Goal: Task Accomplishment & Management: Use online tool/utility

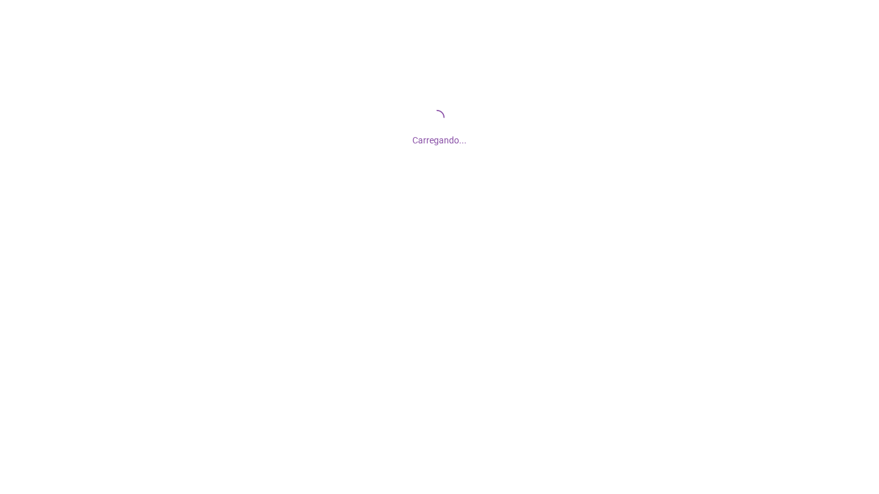
drag, startPoint x: 0, startPoint y: 0, endPoint x: 147, endPoint y: 40, distance: 152.6
click at [174, 131] on div "Carregando..." at bounding box center [439, 136] width 879 height 21
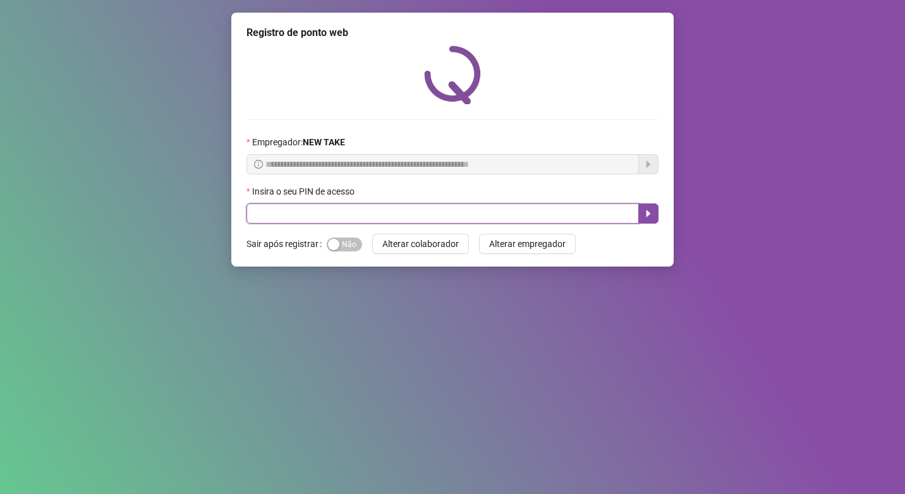
click at [310, 211] on input "text" at bounding box center [442, 213] width 392 height 20
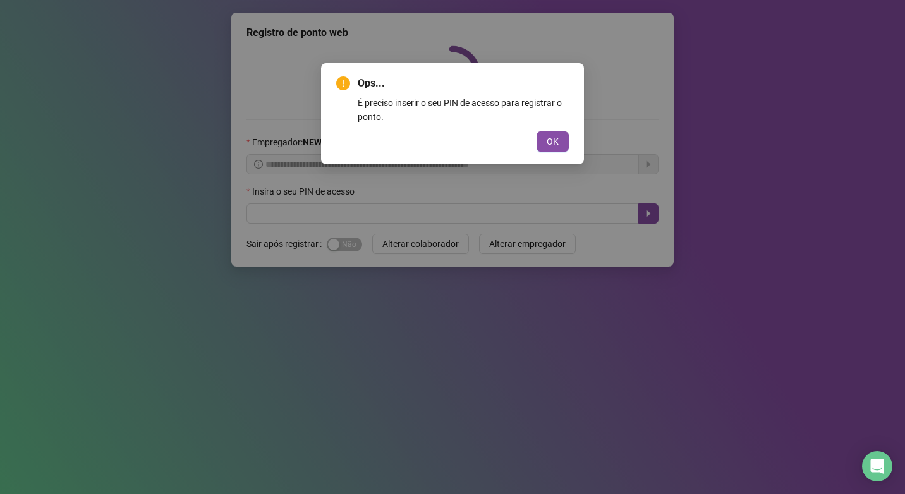
click at [536, 131] on button "OK" at bounding box center [552, 141] width 32 height 20
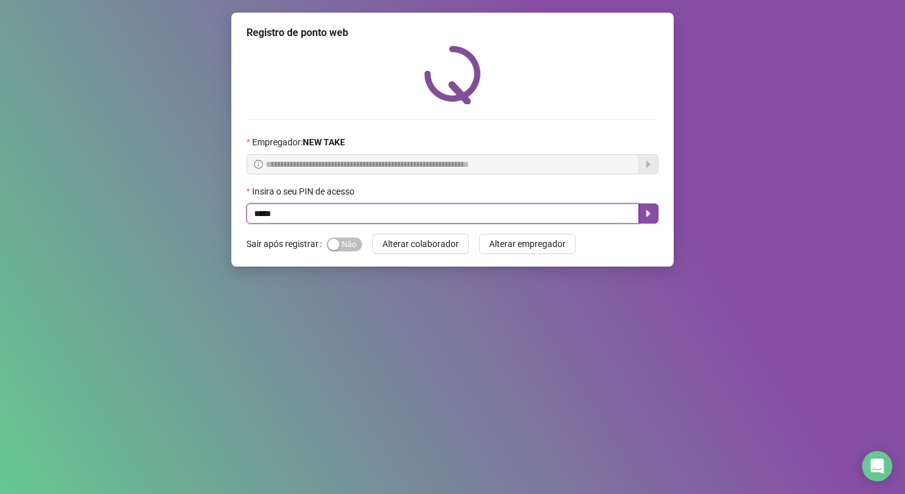
type input "*****"
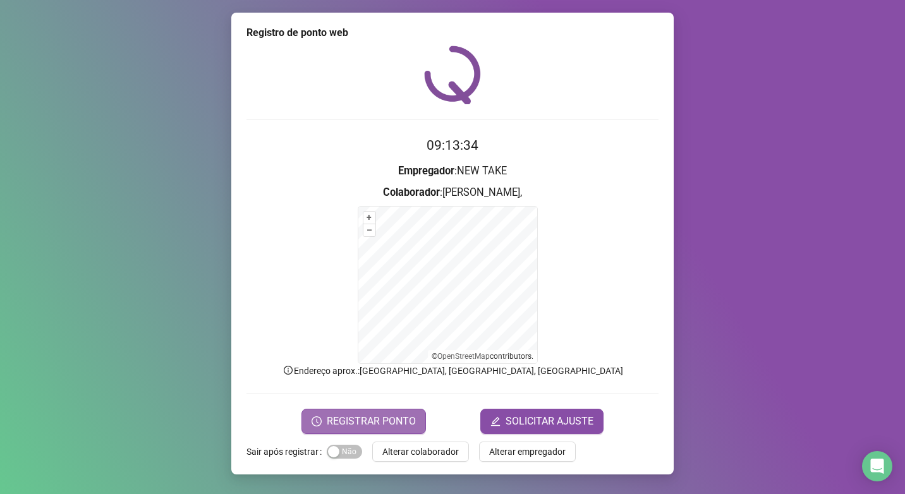
click at [370, 413] on button "REGISTRAR PONTO" at bounding box center [363, 421] width 124 height 25
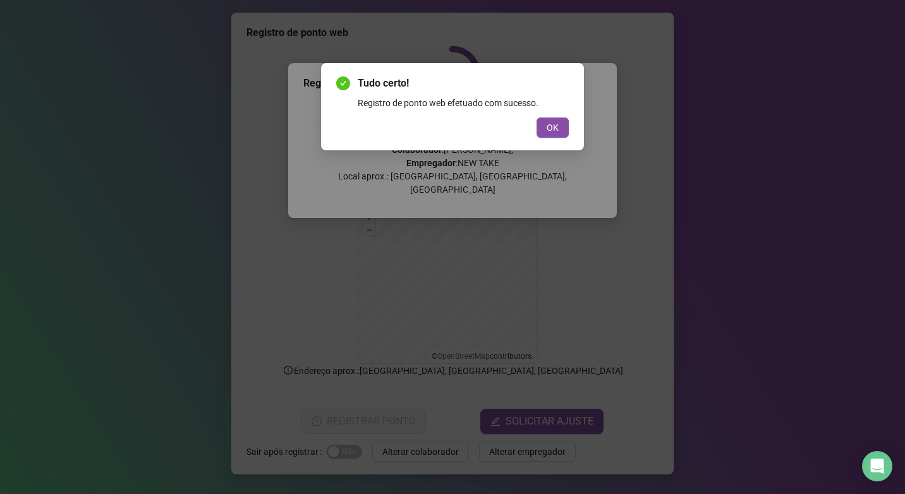
click at [555, 142] on div "Tudo certo! Registro de ponto web efetuado com sucesso. OK" at bounding box center [452, 106] width 263 height 87
click at [557, 133] on span "OK" at bounding box center [552, 128] width 12 height 14
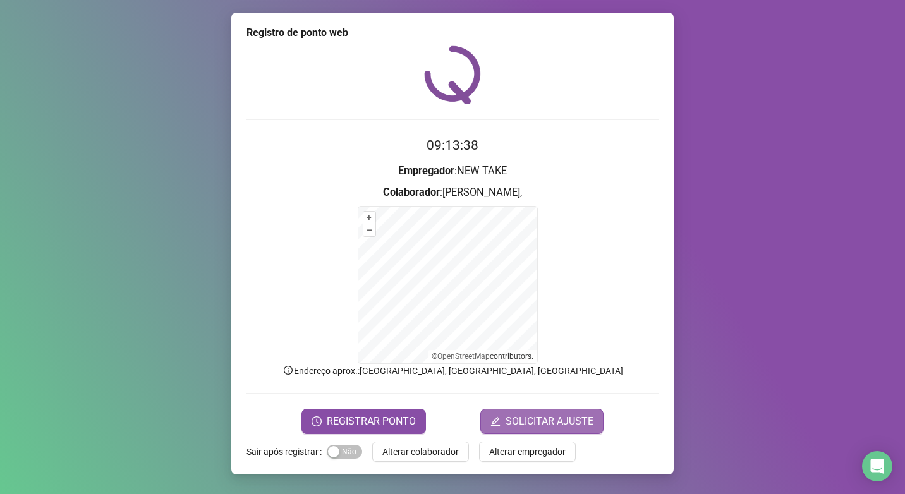
click at [565, 426] on span "SOLICITAR AJUSTE" at bounding box center [549, 421] width 88 height 15
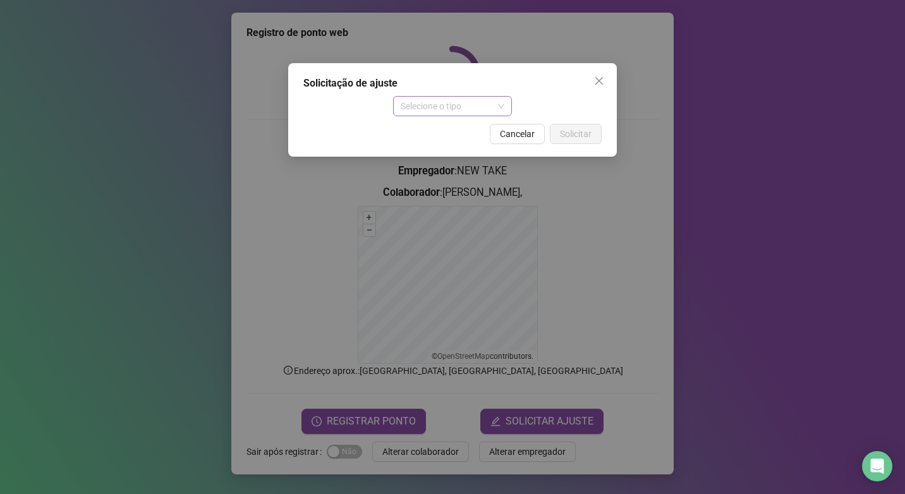
click at [427, 107] on span "Selecione o tipo" at bounding box center [453, 106] width 104 height 19
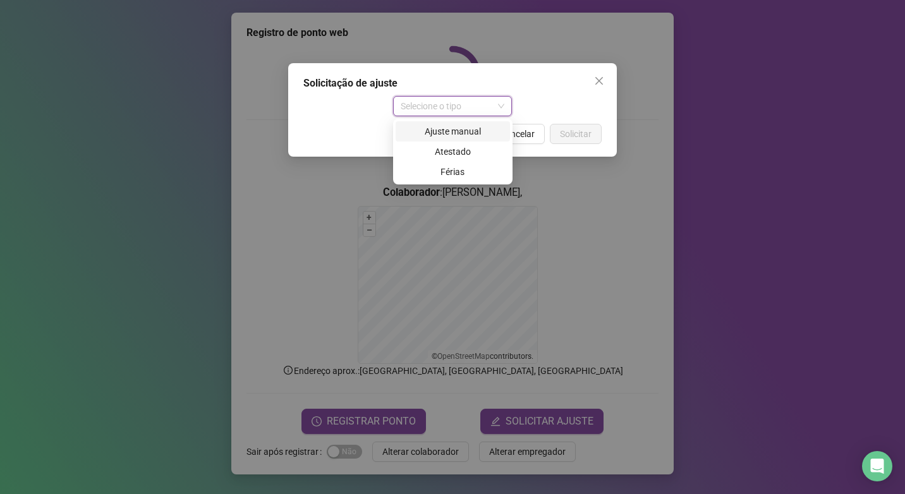
click at [430, 130] on div "Ajuste manual" at bounding box center [452, 131] width 99 height 14
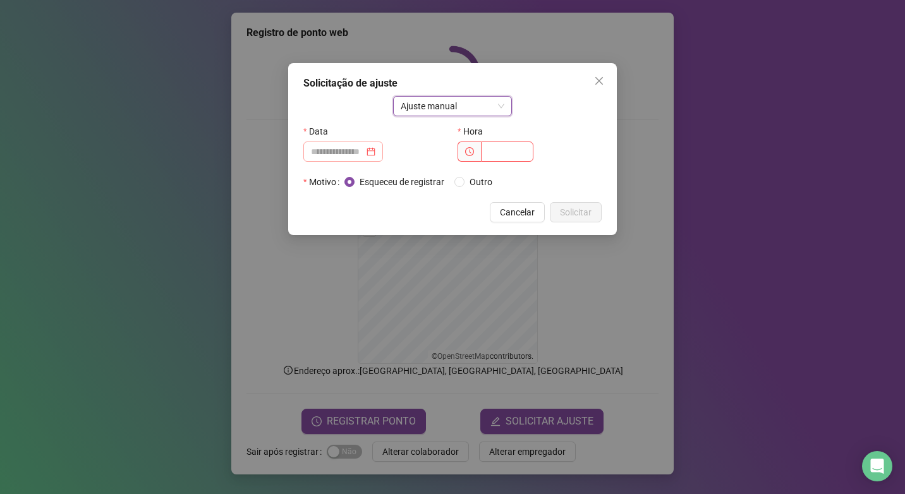
click at [375, 150] on div at bounding box center [343, 152] width 64 height 14
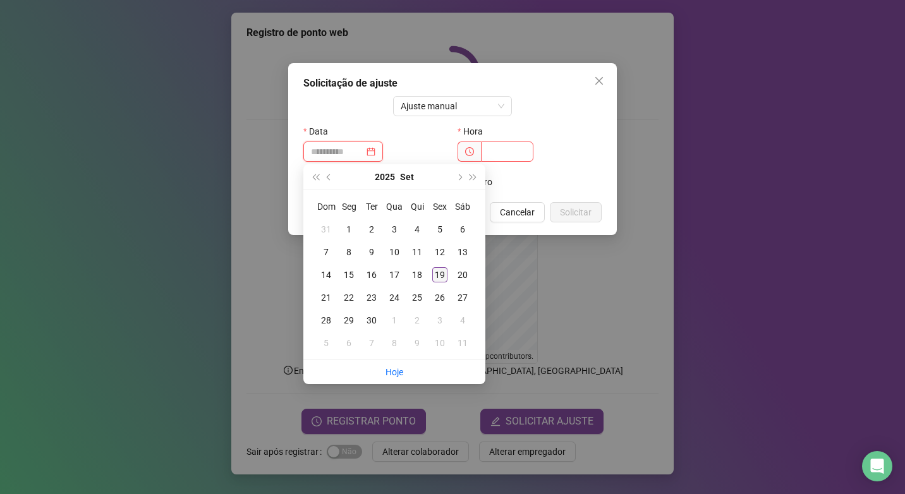
type input "**********"
click at [442, 276] on div "19" at bounding box center [439, 274] width 15 height 15
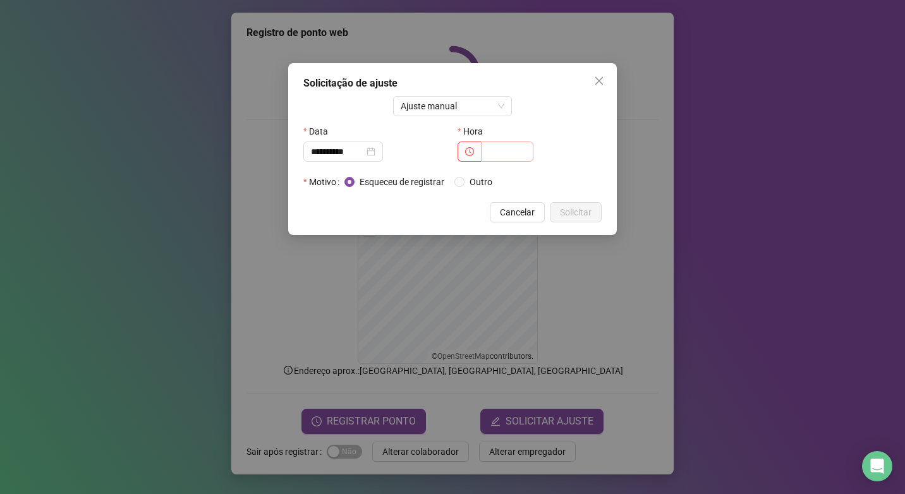
drag, startPoint x: 542, startPoint y: 155, endPoint x: 515, endPoint y: 147, distance: 28.2
click at [536, 155] on div at bounding box center [529, 152] width 144 height 20
click at [507, 147] on input "text" at bounding box center [507, 152] width 52 height 20
click at [480, 154] on span at bounding box center [468, 152] width 23 height 20
click at [473, 154] on icon "clock-circle" at bounding box center [469, 151] width 9 height 9
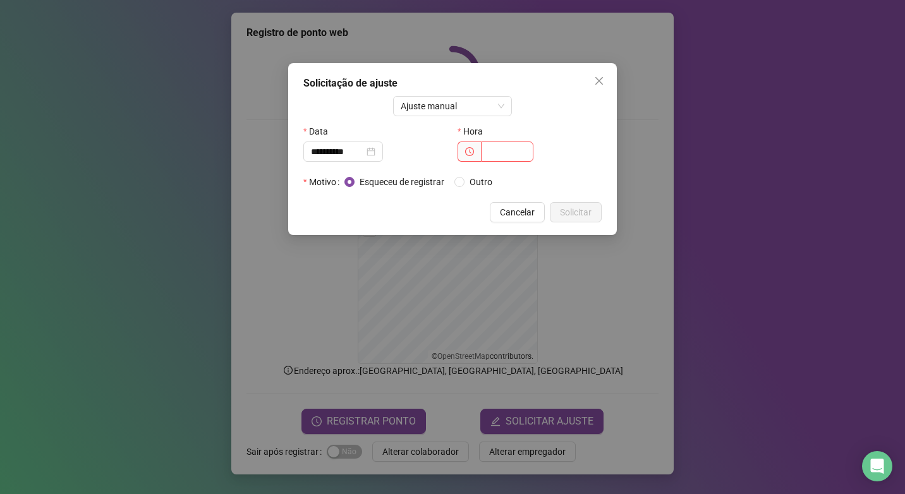
click at [469, 156] on span at bounding box center [468, 152] width 23 height 20
click at [502, 150] on input "text" at bounding box center [507, 152] width 52 height 20
type input "*****"
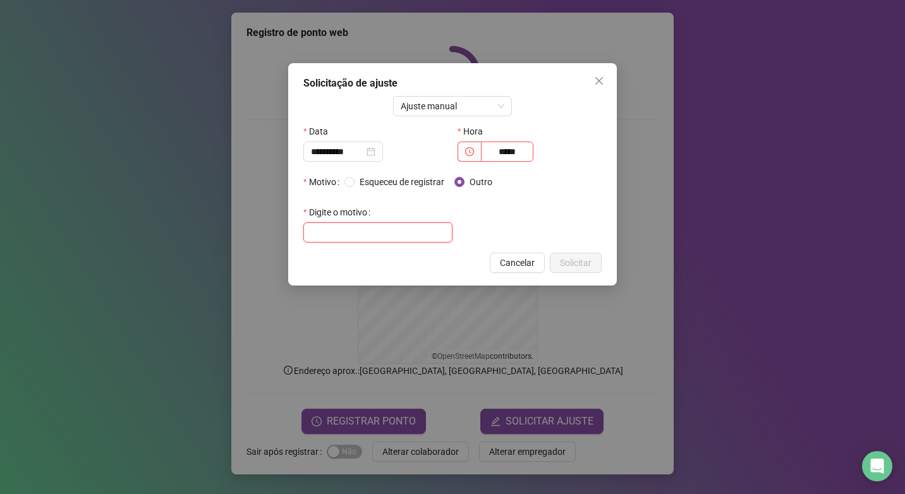
click at [388, 235] on input "text" at bounding box center [377, 232] width 149 height 20
type input "*"
type input "**********"
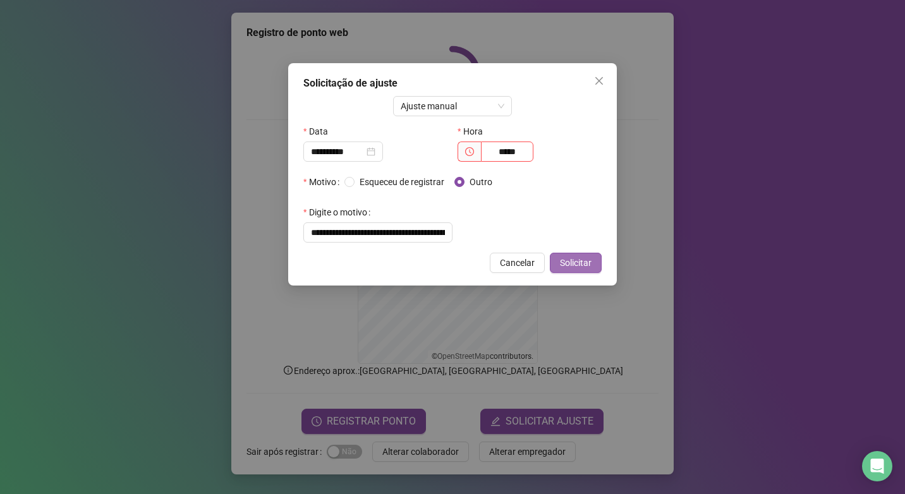
click at [586, 260] on span "Solicitar" at bounding box center [576, 263] width 32 height 14
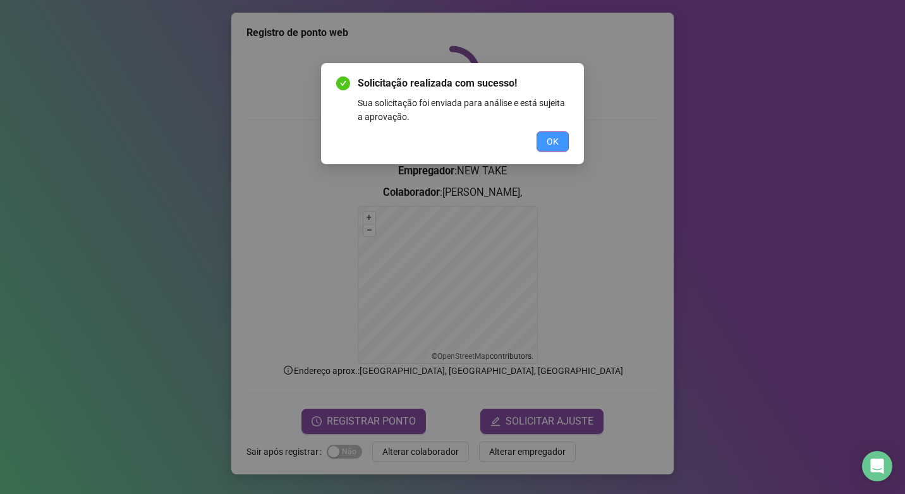
click at [560, 141] on button "OK" at bounding box center [552, 141] width 32 height 20
